Goal: Navigation & Orientation: Find specific page/section

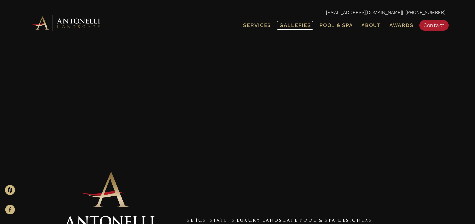
click at [301, 24] on span "Galleries" at bounding box center [295, 25] width 31 height 6
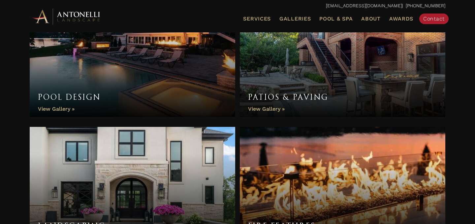
scroll to position [81, 0]
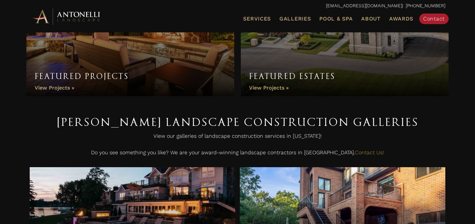
click at [63, 94] on link "Featured Projects" at bounding box center [130, 26] width 208 height 139
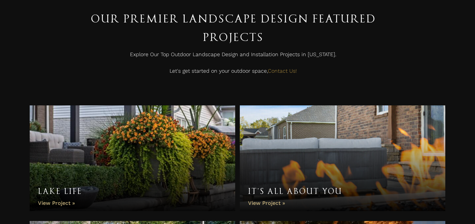
scroll to position [122, 0]
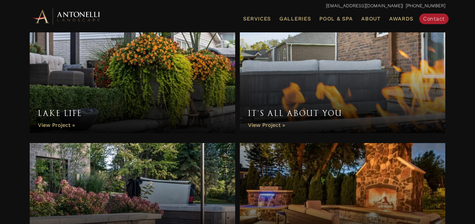
click at [54, 123] on link "Lake Life" at bounding box center [133, 80] width 206 height 106
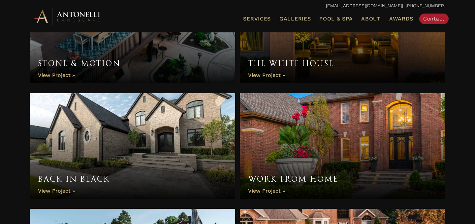
scroll to position [456, 0]
